Goal: Information Seeking & Learning: Compare options

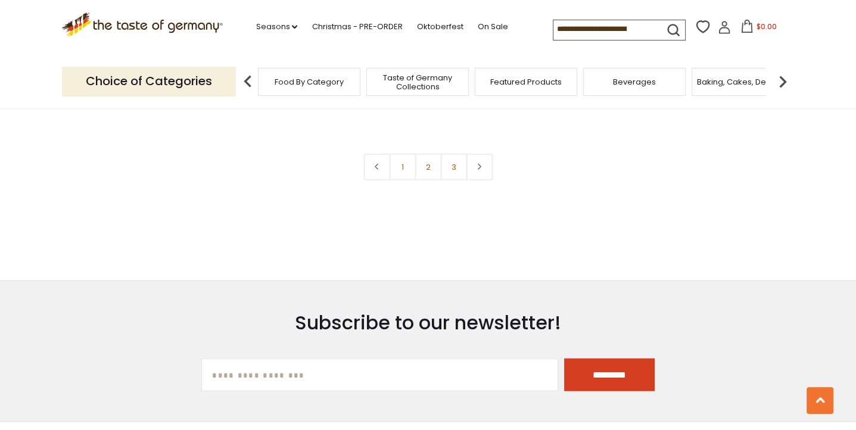
scroll to position [2764, 0]
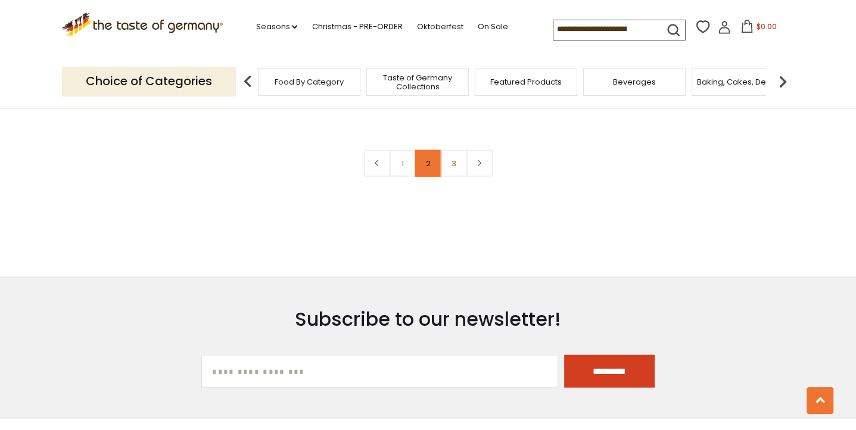
click at [429, 155] on link "2" at bounding box center [428, 163] width 27 height 27
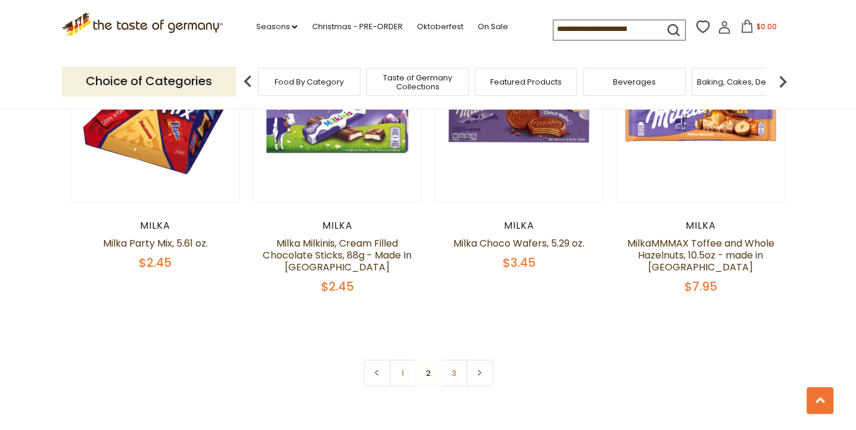
scroll to position [2527, 0]
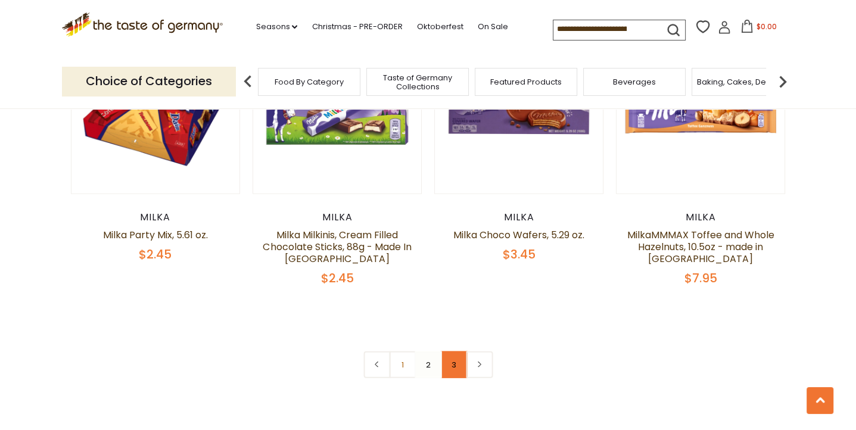
click at [453, 365] on link "3" at bounding box center [453, 364] width 27 height 27
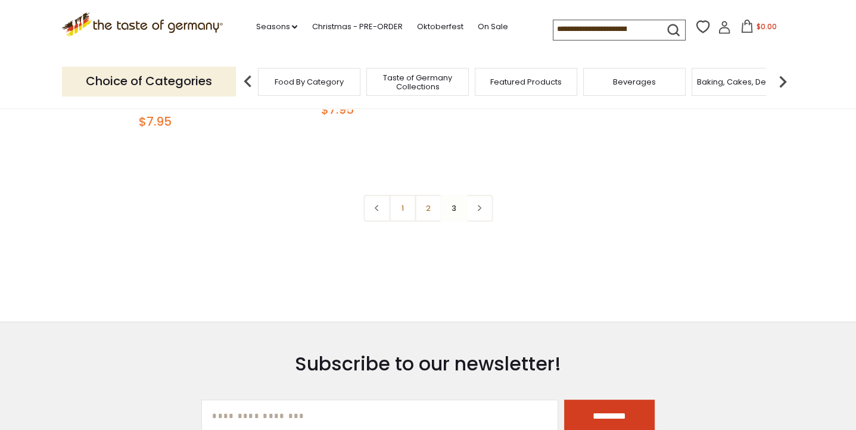
scroll to position [0, 0]
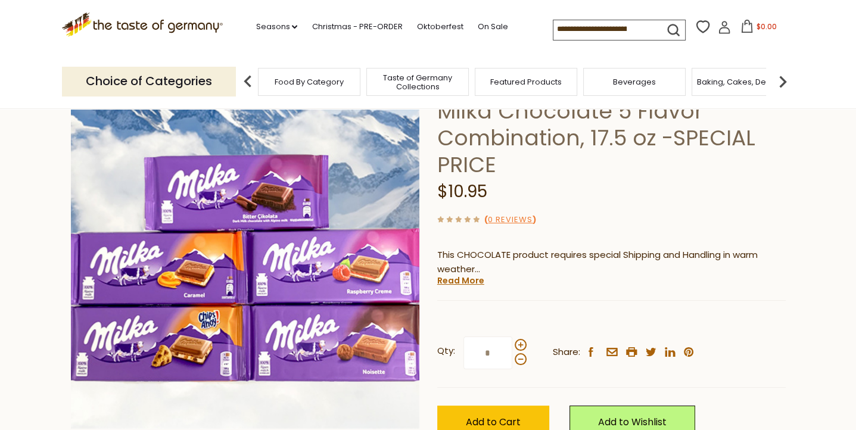
scroll to position [119, 0]
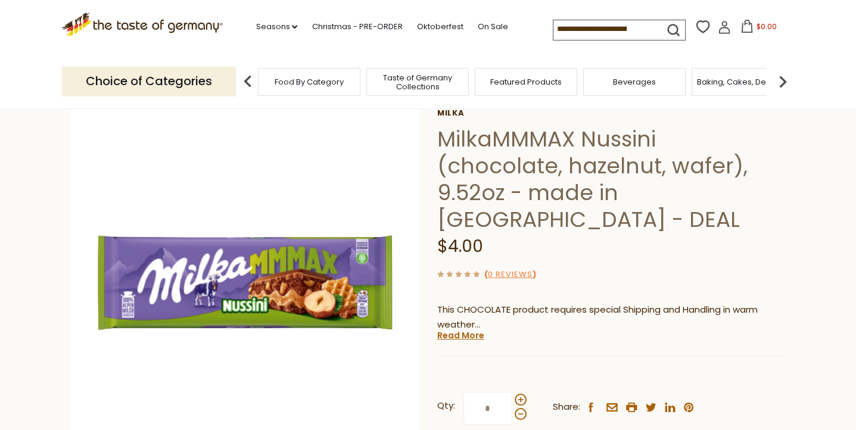
scroll to position [66, 0]
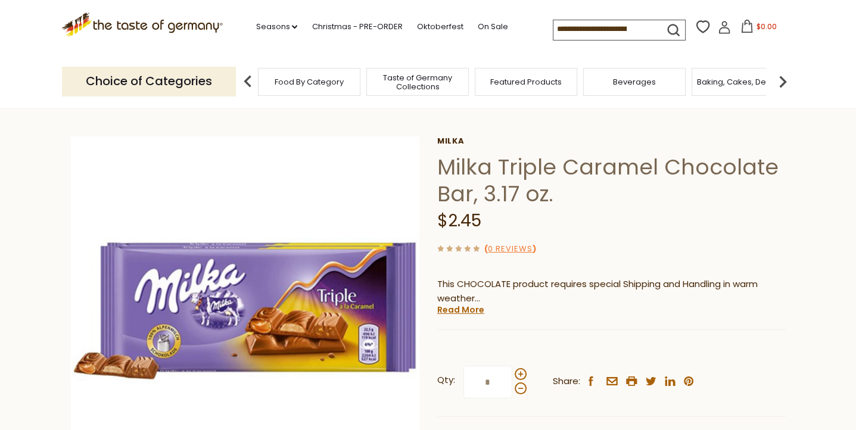
scroll to position [105, 0]
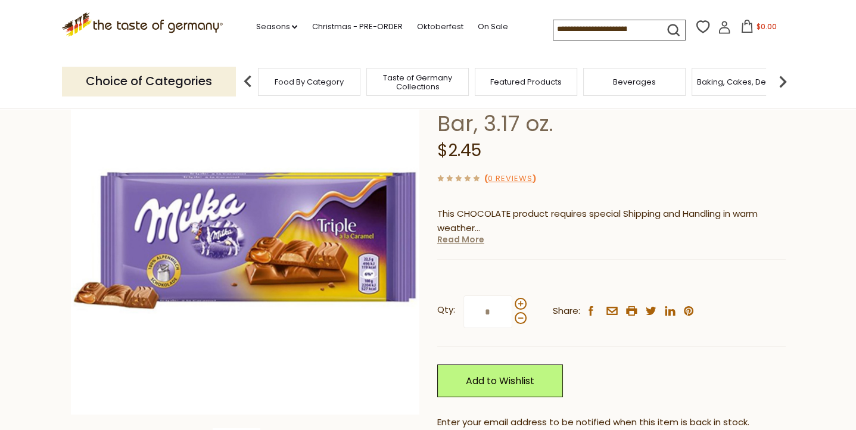
click at [463, 244] on link "Read More" at bounding box center [460, 240] width 47 height 12
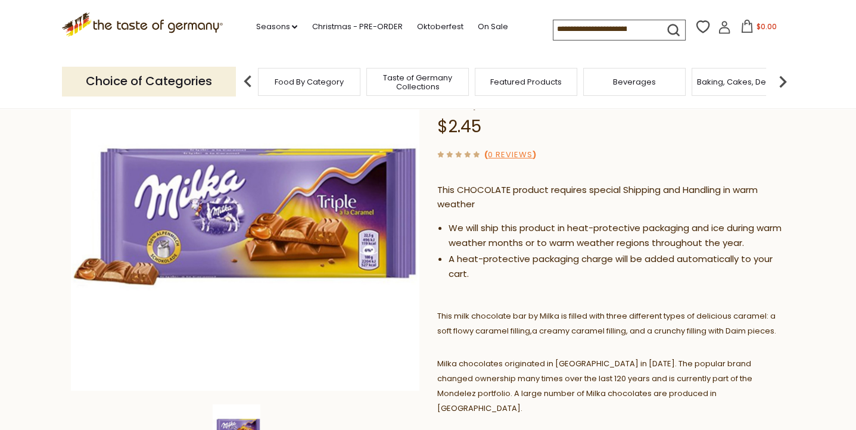
scroll to position [153, 0]
